Goal: Share content: Share content

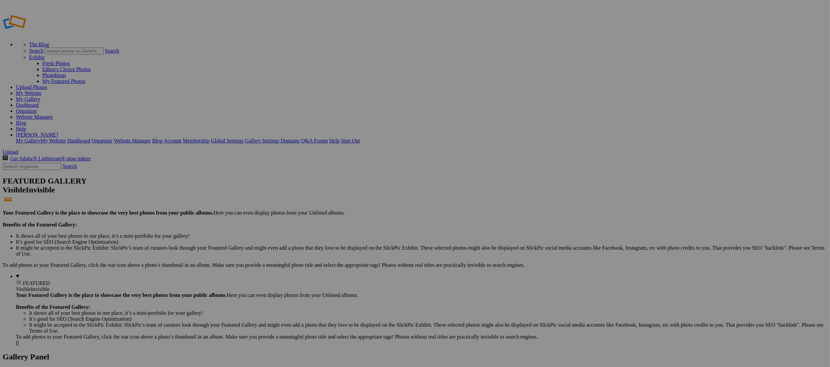
click at [372, 193] on input "text" at bounding box center [363, 196] width 72 height 7
type input "[STREET_ADDRESS][PERSON_NAME]"
click at [356, 217] on span "Create" at bounding box center [349, 220] width 14 height 6
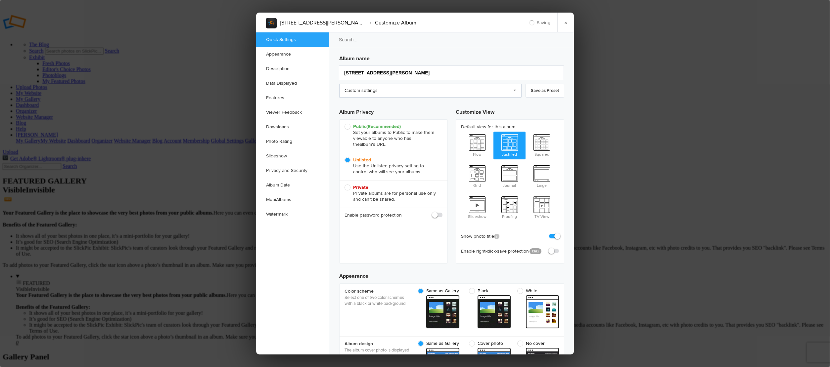
click at [392, 90] on link "Custom settings" at bounding box center [430, 91] width 182 height 14
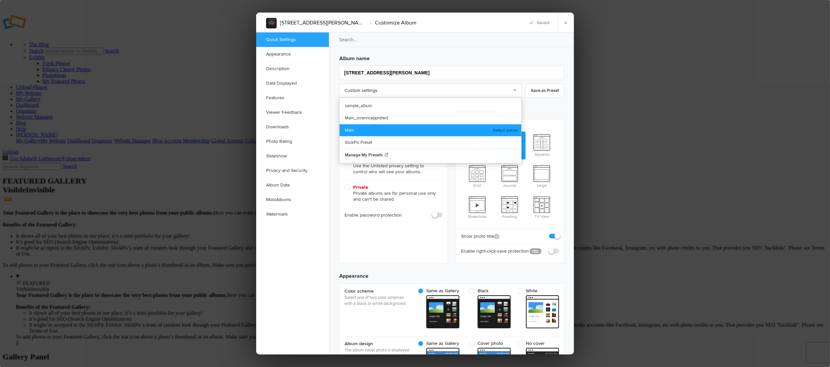
drag, startPoint x: 358, startPoint y: 126, endPoint x: 398, endPoint y: 117, distance: 41.4
click at [358, 126] on link "Main" at bounding box center [431, 130] width 182 height 12
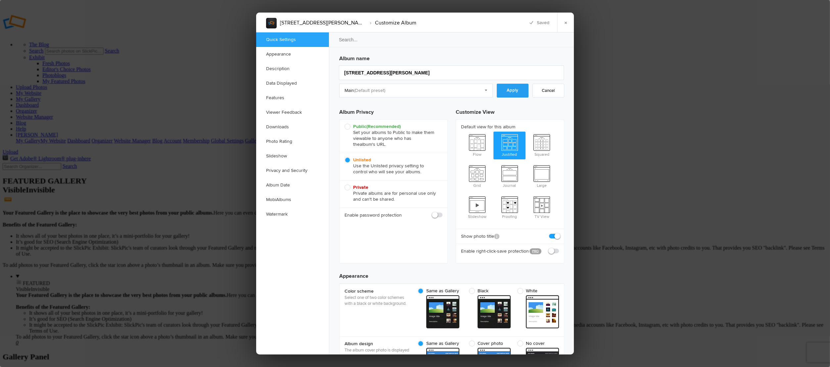
click at [510, 92] on link "Apply" at bounding box center [513, 91] width 32 height 14
checkbox input "true"
click at [567, 28] on link "×" at bounding box center [565, 23] width 17 height 20
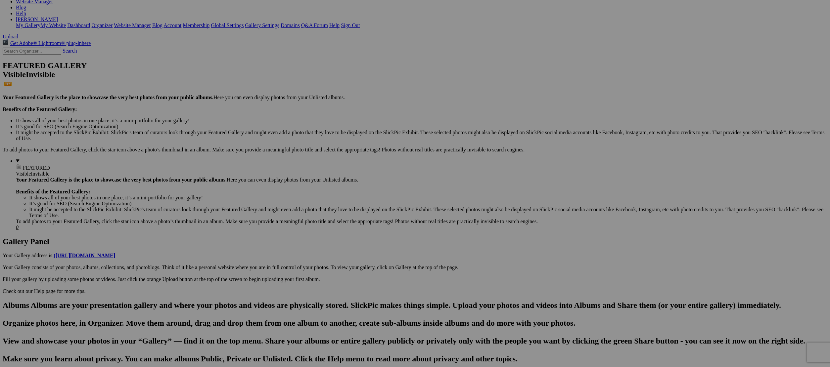
scroll to position [109, 0]
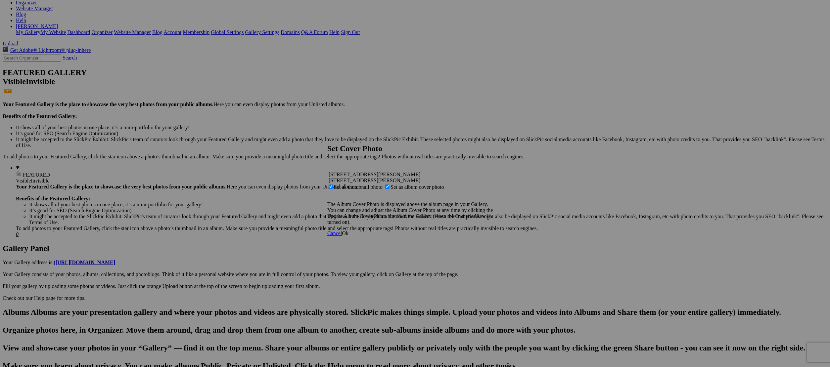
click at [349, 236] on span "Ok" at bounding box center [345, 234] width 7 height 6
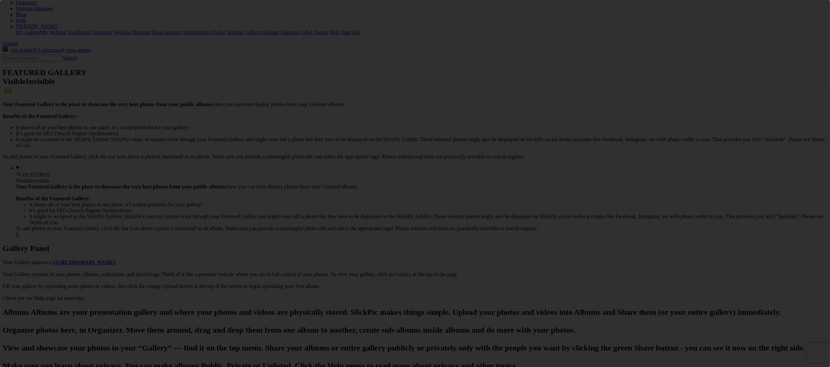
scroll to position [0, 0]
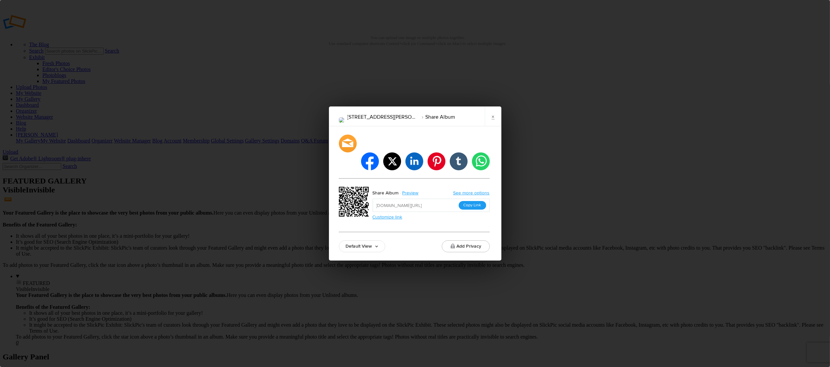
click at [476, 201] on button "Copy Link" at bounding box center [472, 205] width 27 height 9
click at [492, 126] on link "×" at bounding box center [493, 117] width 17 height 20
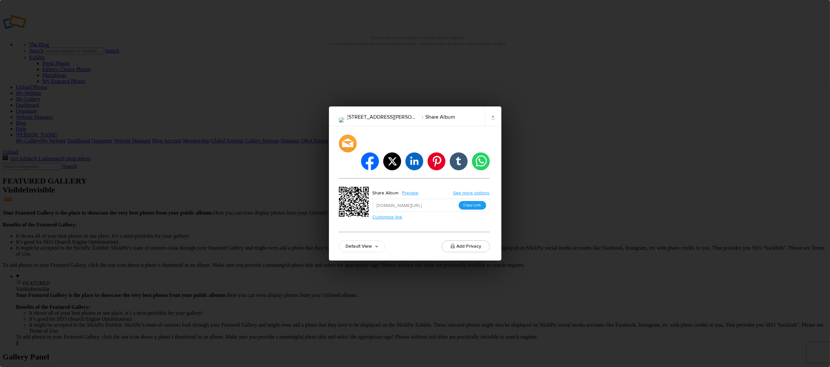
click at [479, 201] on button "Copy Link" at bounding box center [472, 205] width 27 height 9
click at [495, 126] on link "×" at bounding box center [493, 117] width 17 height 20
